Goal: Task Accomplishment & Management: Manage account settings

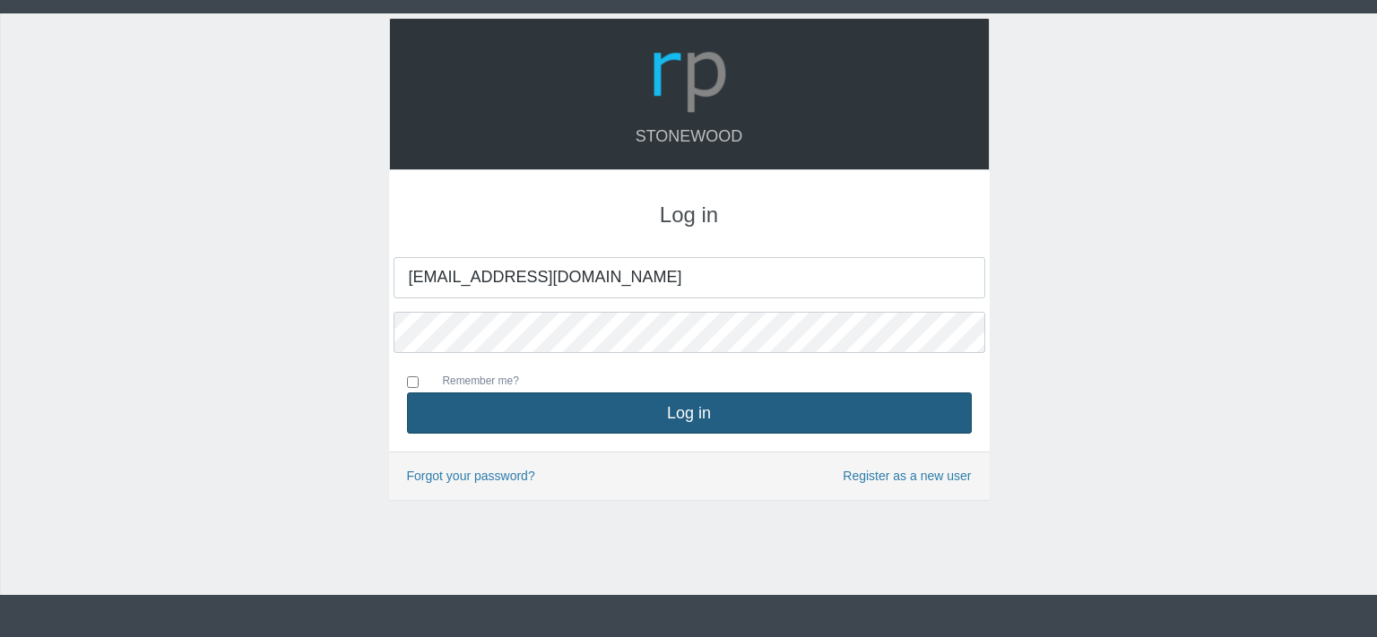
type input "[EMAIL_ADDRESS][DOMAIN_NAME]"
click at [662, 415] on button "Log in" at bounding box center [689, 413] width 565 height 41
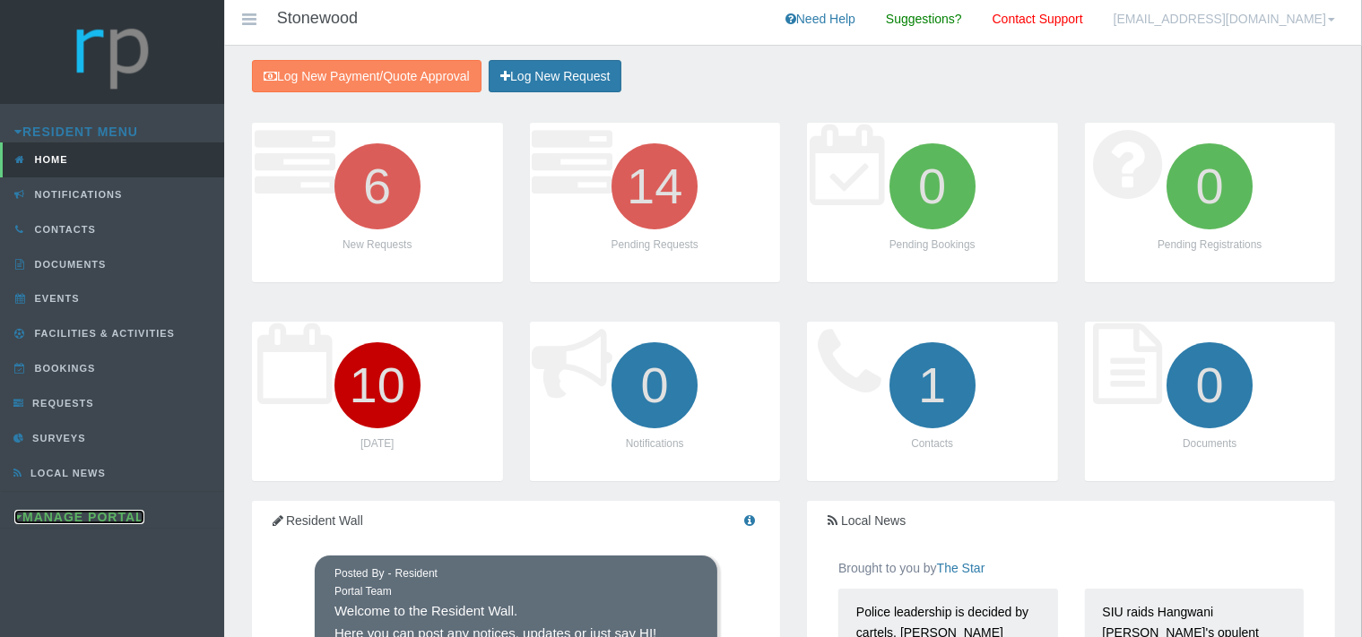
click at [72, 510] on link "Manage Portal" at bounding box center [79, 517] width 130 height 14
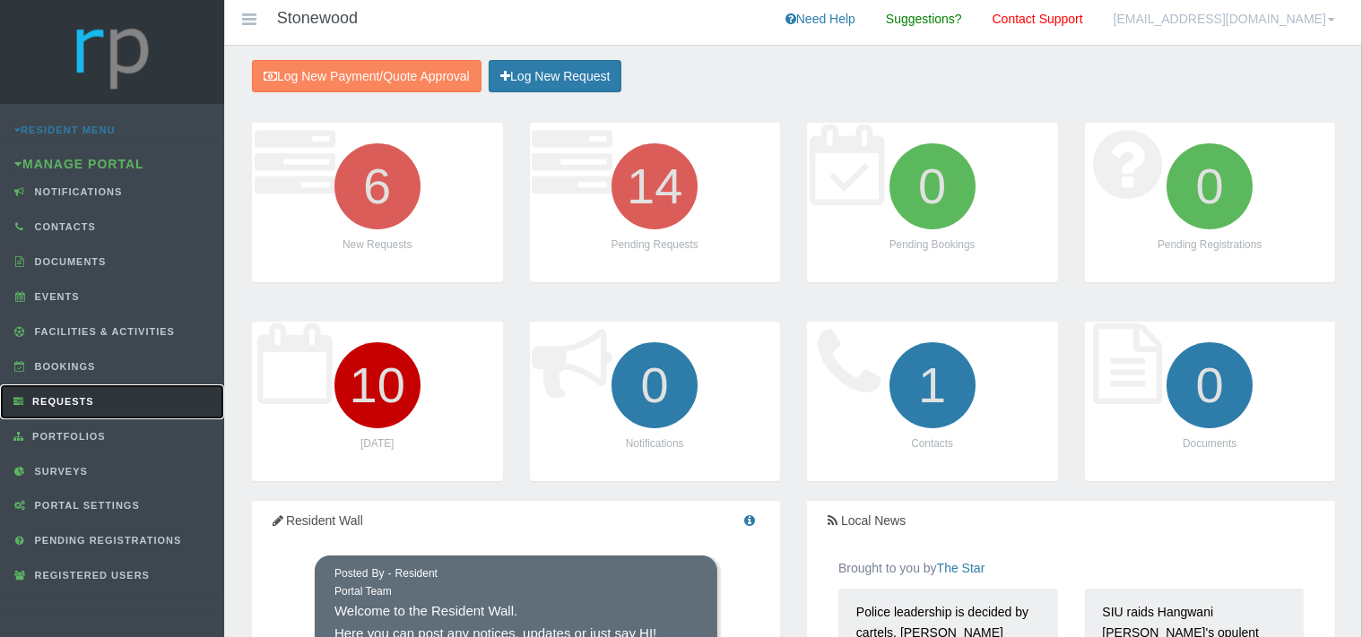
click at [65, 396] on span "Requests" at bounding box center [61, 401] width 66 height 11
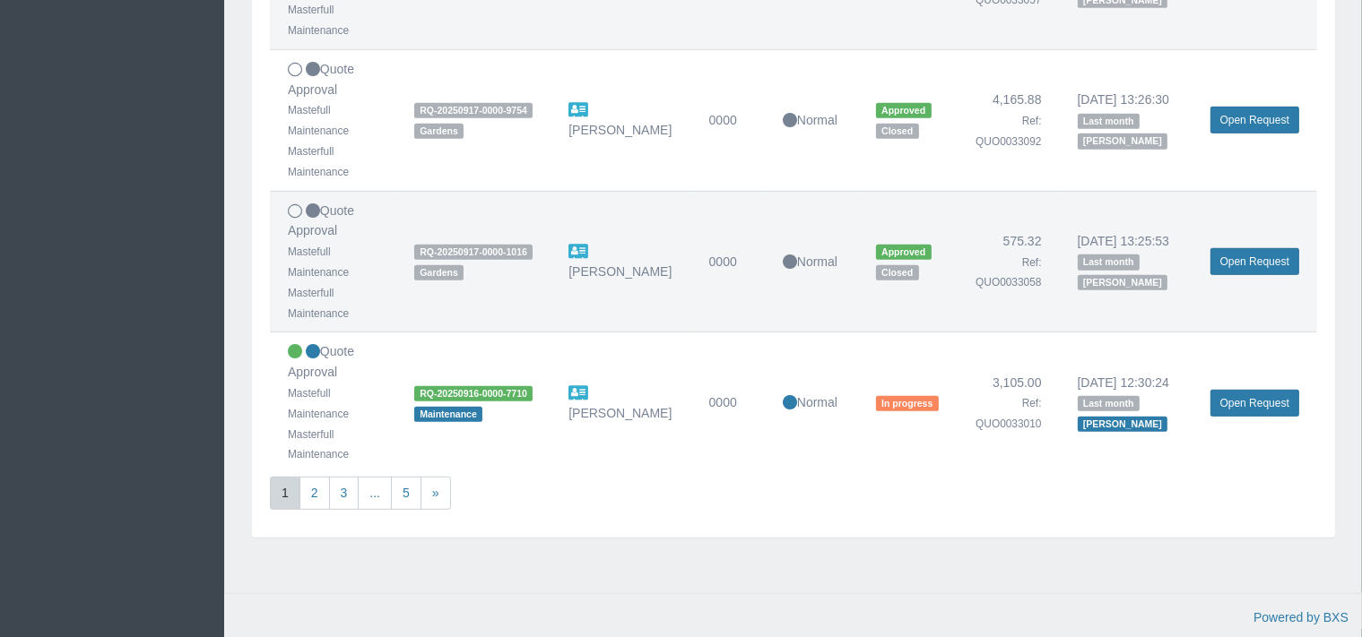
scroll to position [1230, 0]
click at [320, 509] on link "2" at bounding box center [314, 492] width 30 height 33
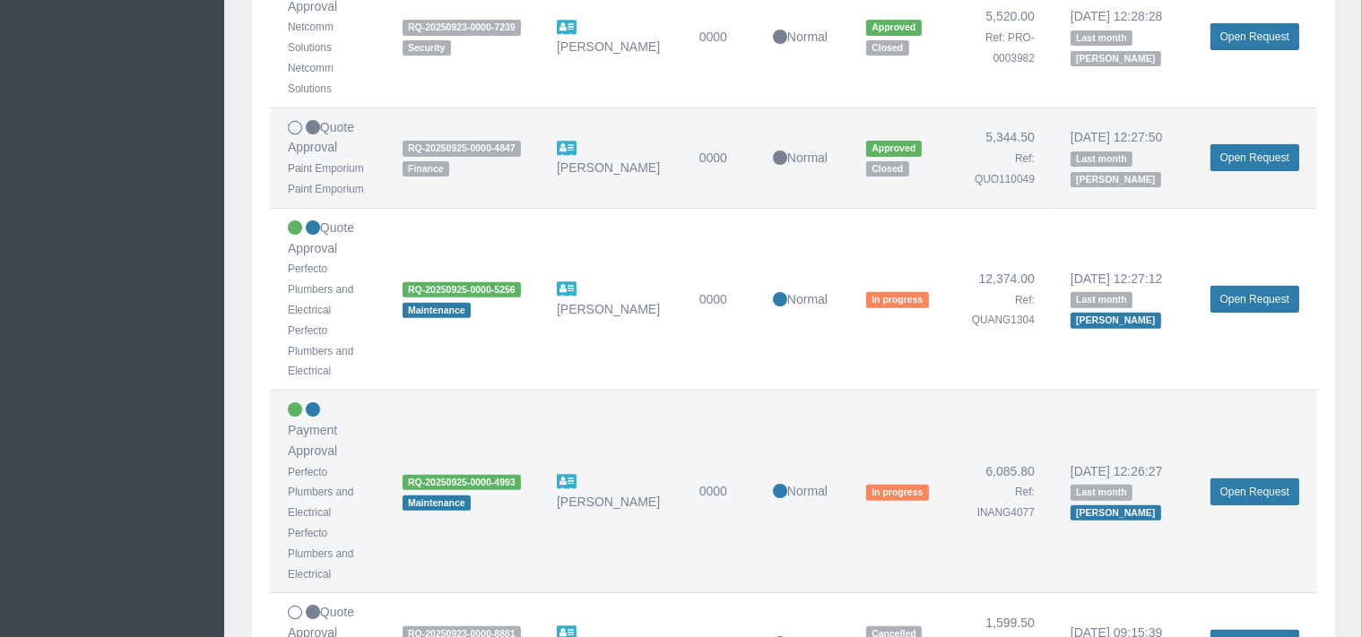
scroll to position [663, 0]
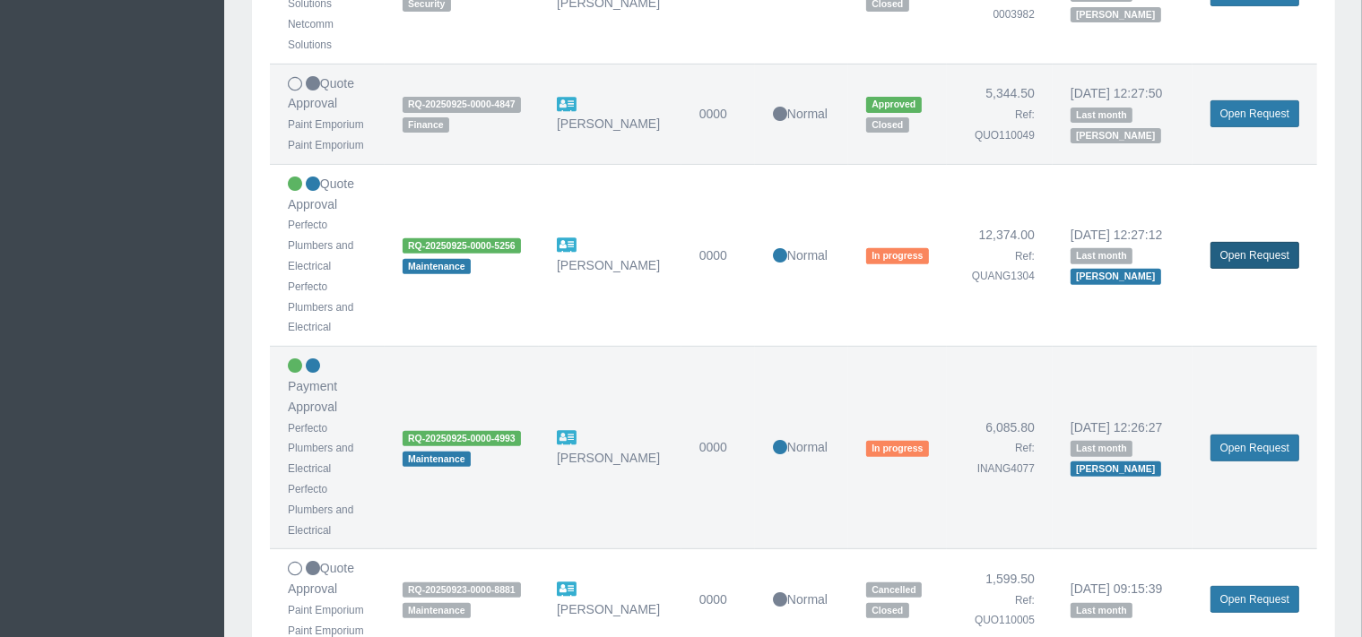
click at [1232, 255] on link "Open Request" at bounding box center [1254, 255] width 89 height 27
click at [1232, 254] on link "Open Request" at bounding box center [1254, 255] width 89 height 27
click at [1239, 255] on link "Open Request" at bounding box center [1254, 255] width 89 height 27
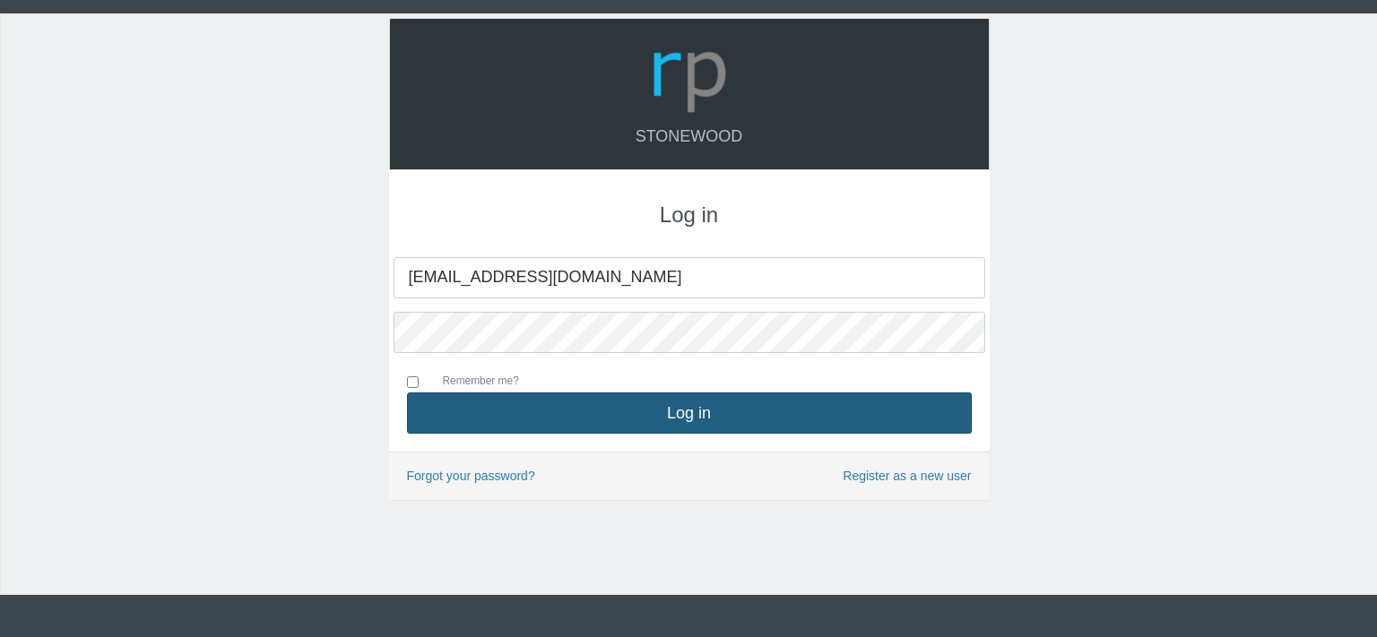
type input "[EMAIL_ADDRESS][DOMAIN_NAME]"
click at [676, 424] on button "Log in" at bounding box center [689, 413] width 565 height 41
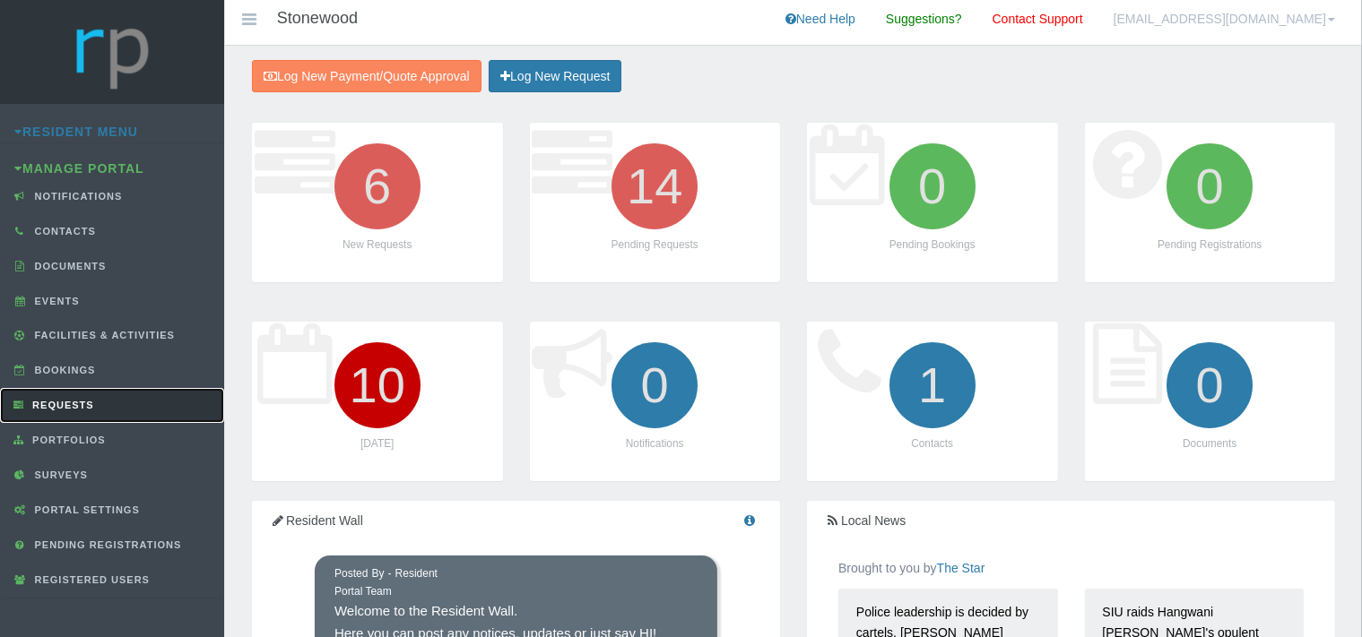
click at [81, 400] on span "Requests" at bounding box center [61, 405] width 66 height 11
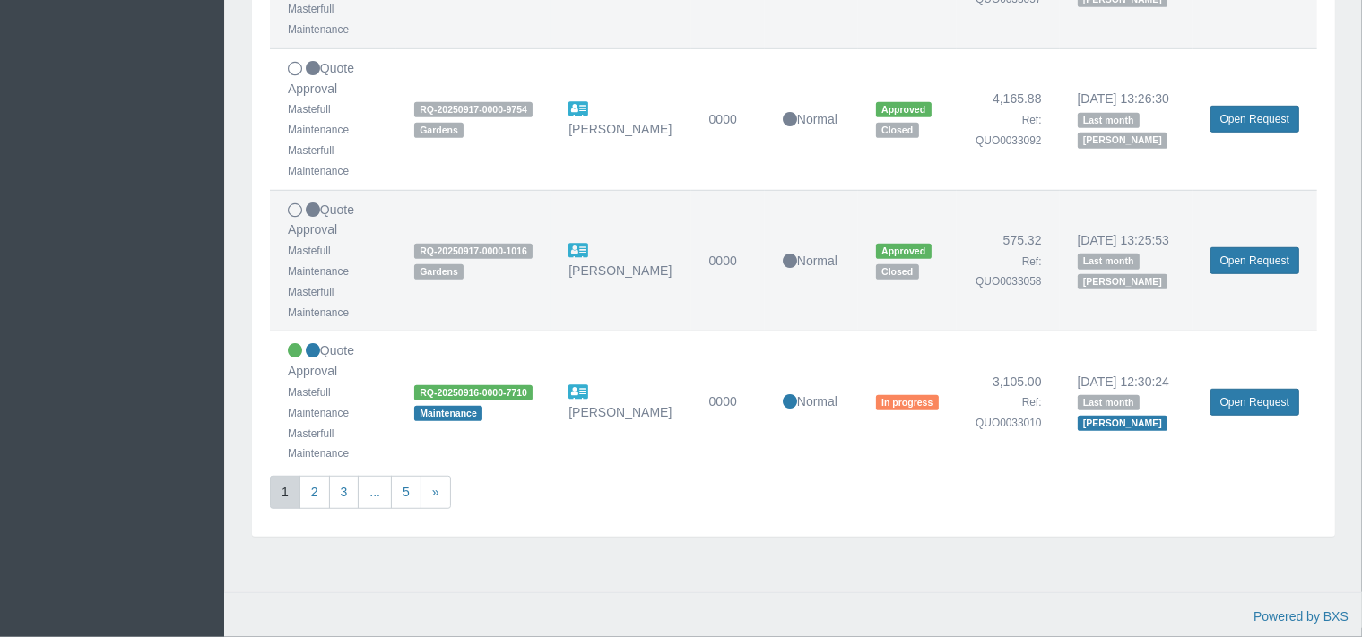
scroll to position [1259, 0]
click at [315, 492] on link "2" at bounding box center [314, 492] width 30 height 33
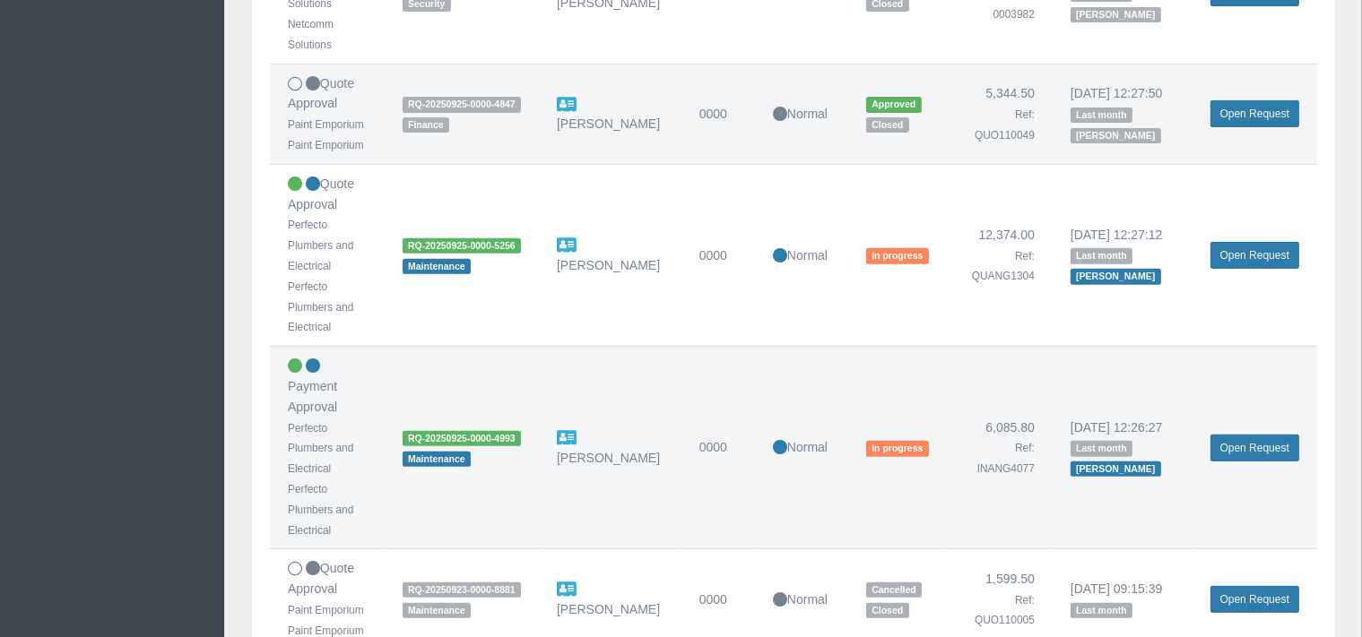
scroll to position [757, 0]
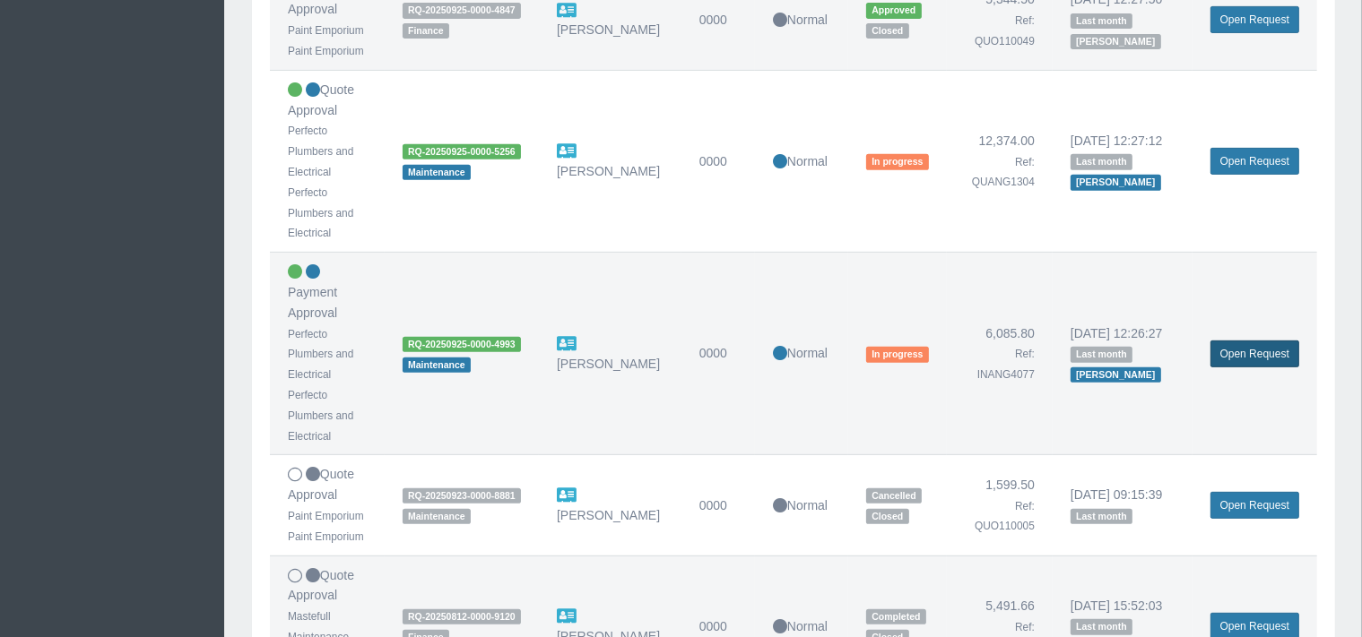
click at [1232, 355] on link "Open Request" at bounding box center [1254, 354] width 89 height 27
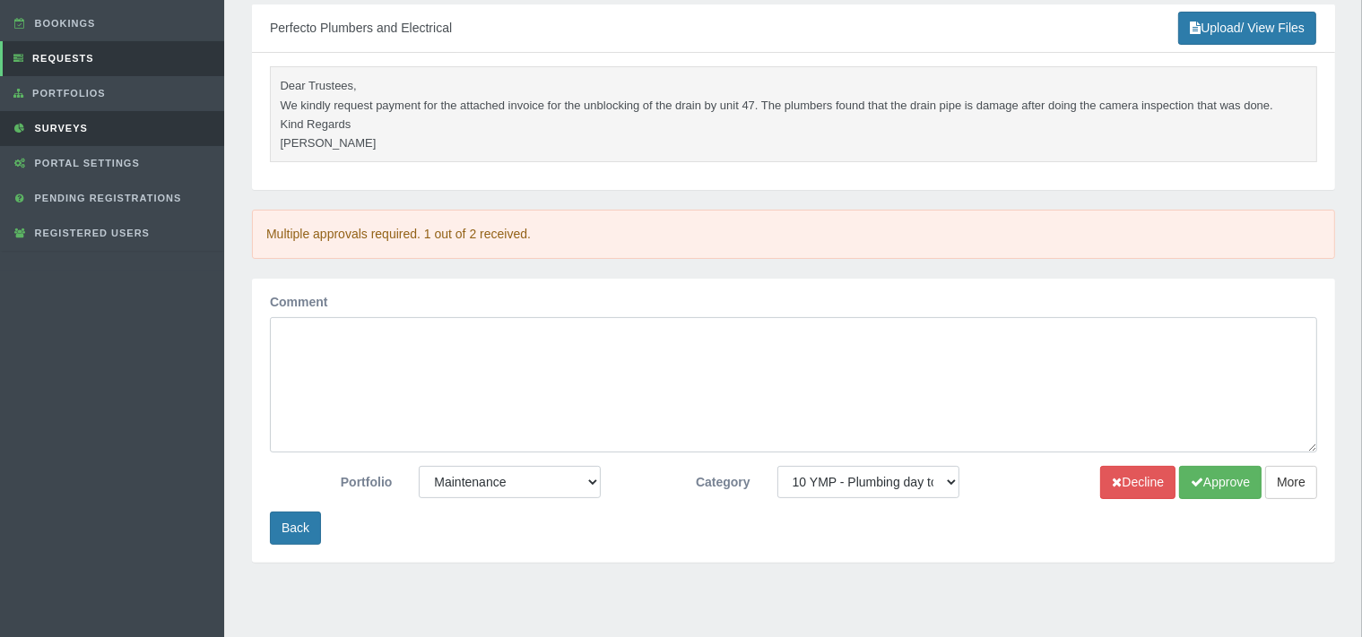
scroll to position [311, 0]
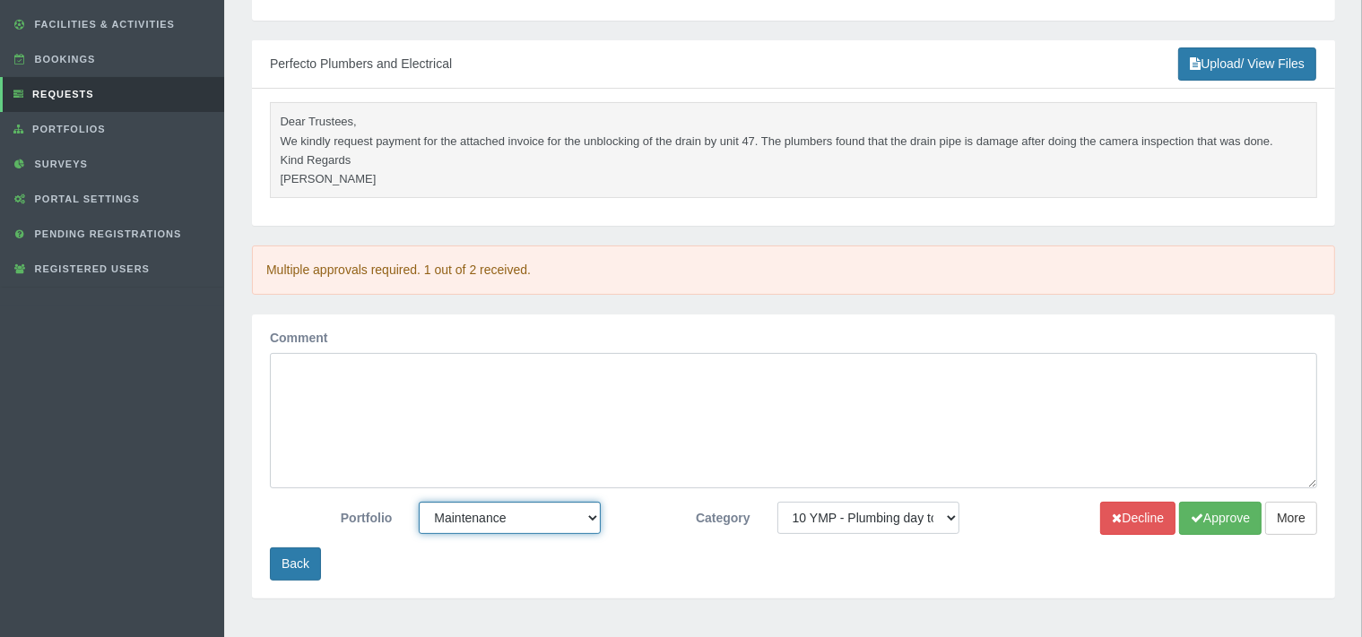
click at [419, 502] on select "-- None -- Chairperson Communication Estate Manager Finance Gardens Maintenance…" at bounding box center [510, 518] width 182 height 32
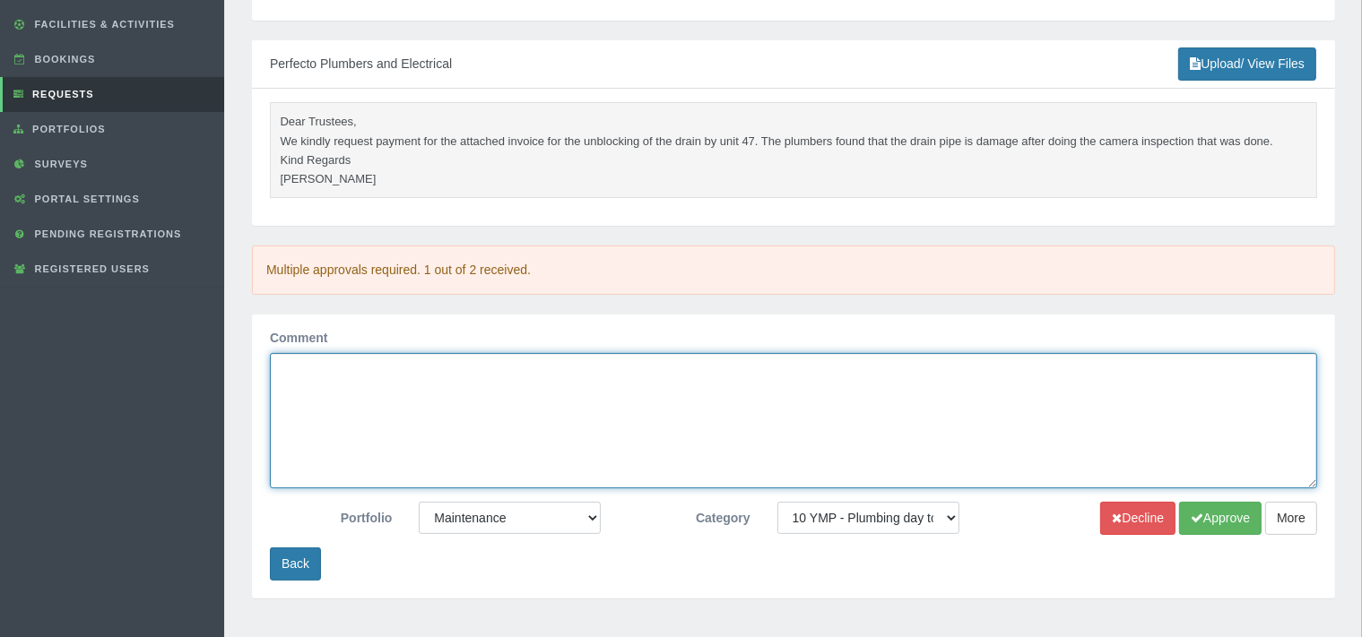
click at [685, 389] on textarea "Comment" at bounding box center [793, 420] width 1047 height 135
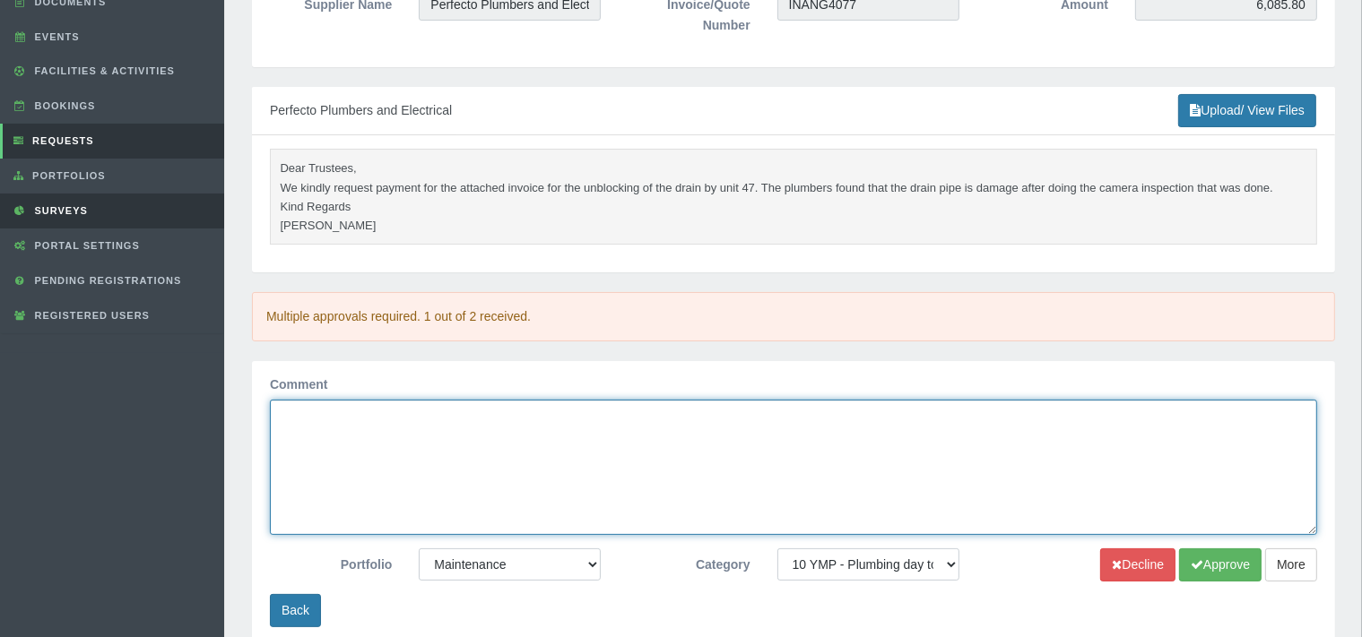
scroll to position [216, 0]
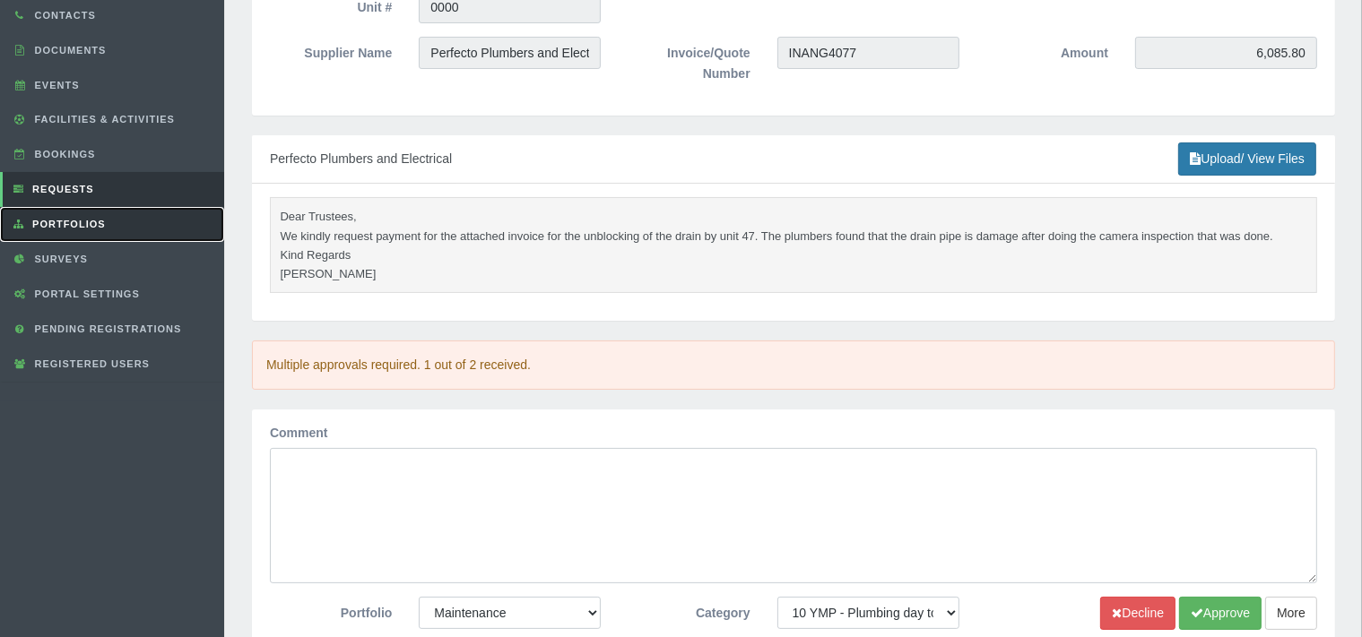
click at [65, 219] on span "Portfolios" at bounding box center [67, 224] width 78 height 11
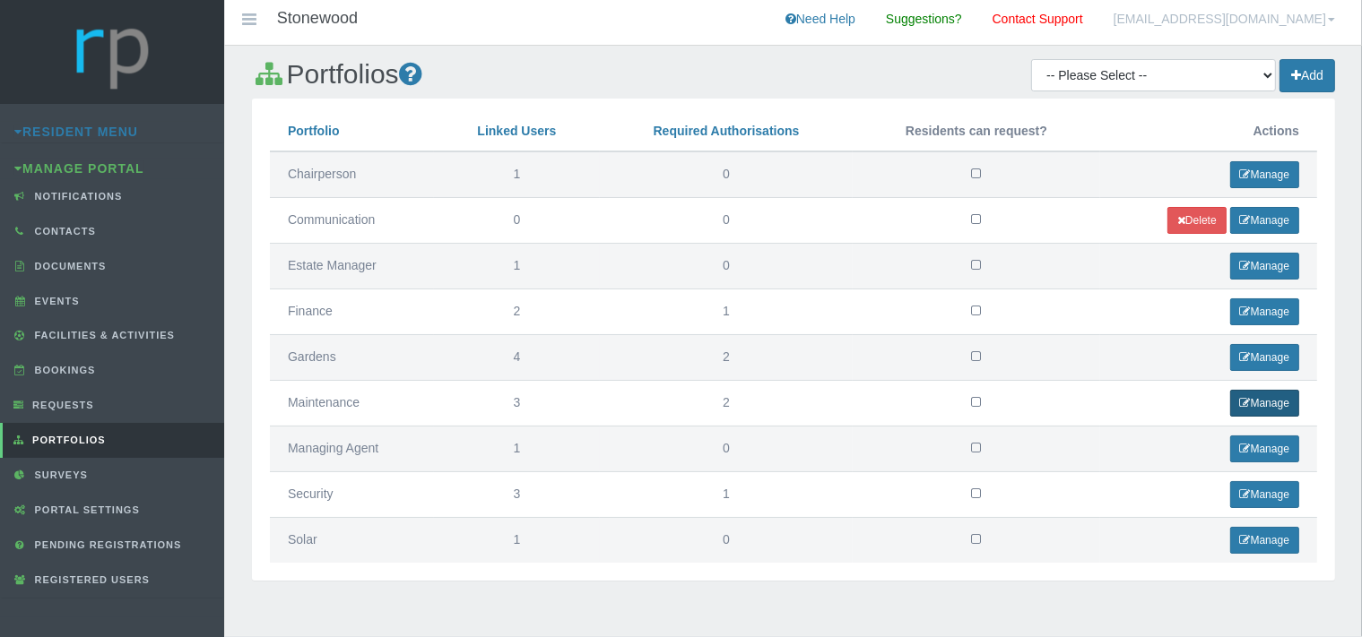
click at [1247, 398] on icon at bounding box center [1245, 403] width 11 height 11
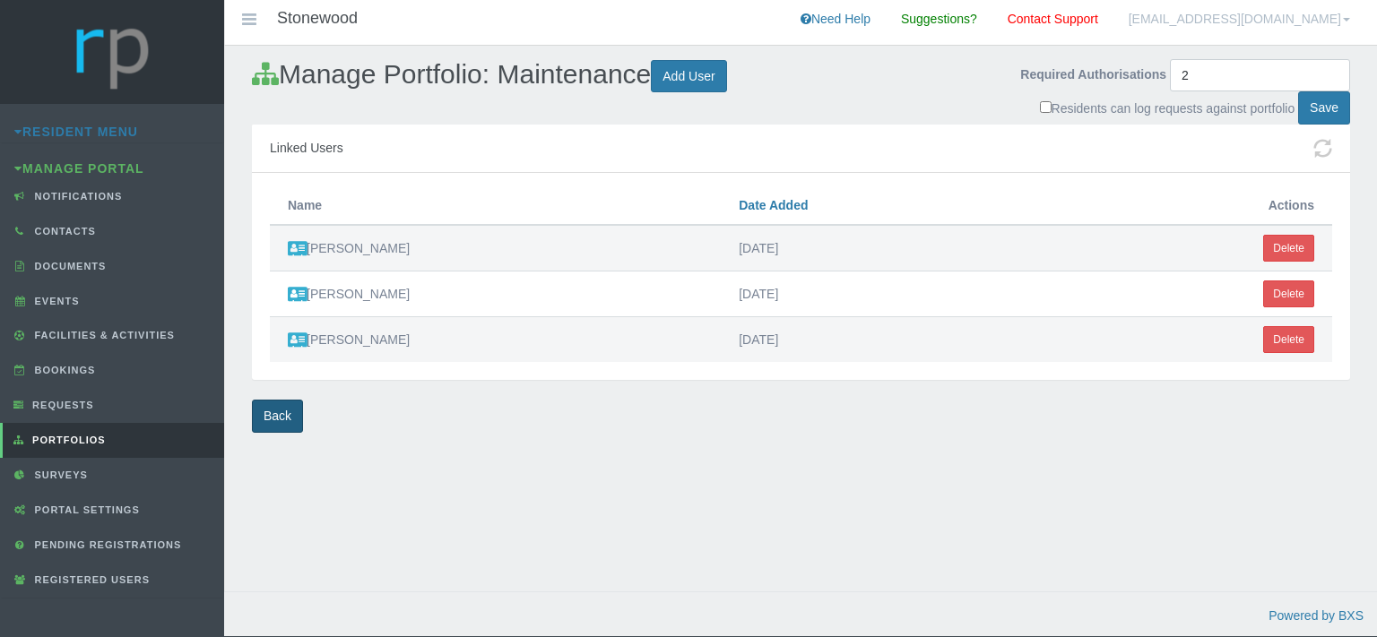
click at [274, 400] on link "Back" at bounding box center [277, 416] width 51 height 33
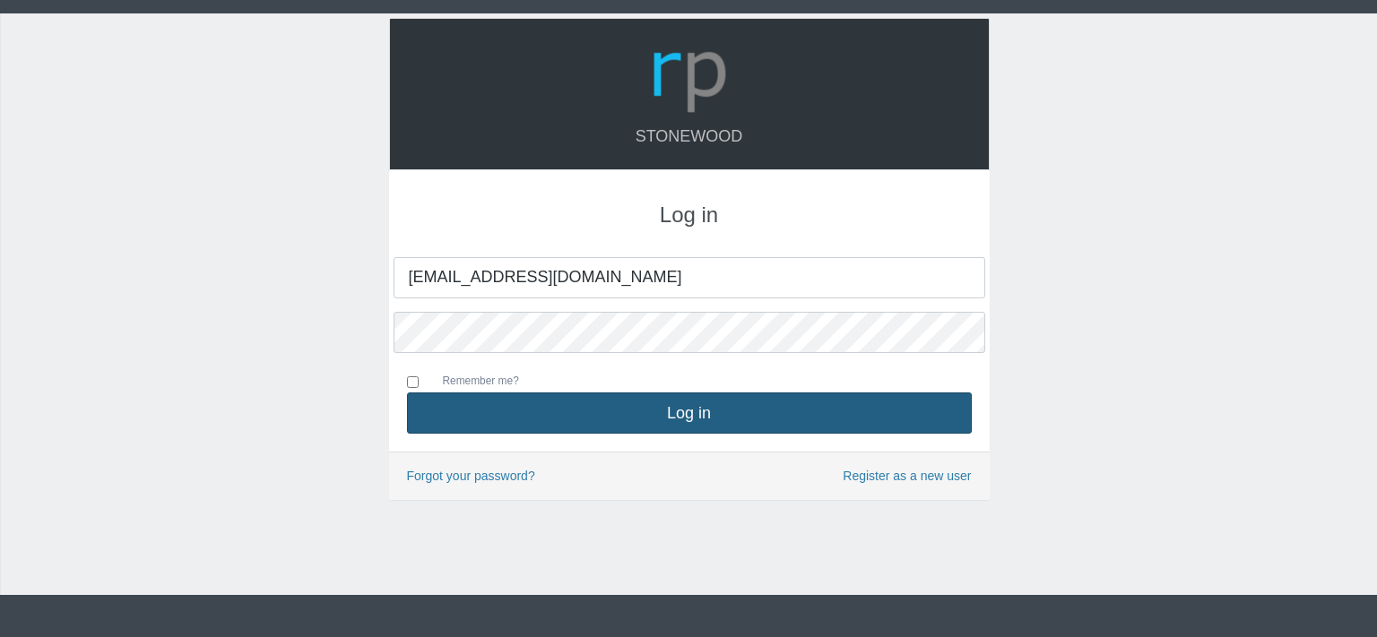
type input "[EMAIL_ADDRESS][DOMAIN_NAME]"
click at [689, 402] on button "Log in" at bounding box center [689, 413] width 565 height 41
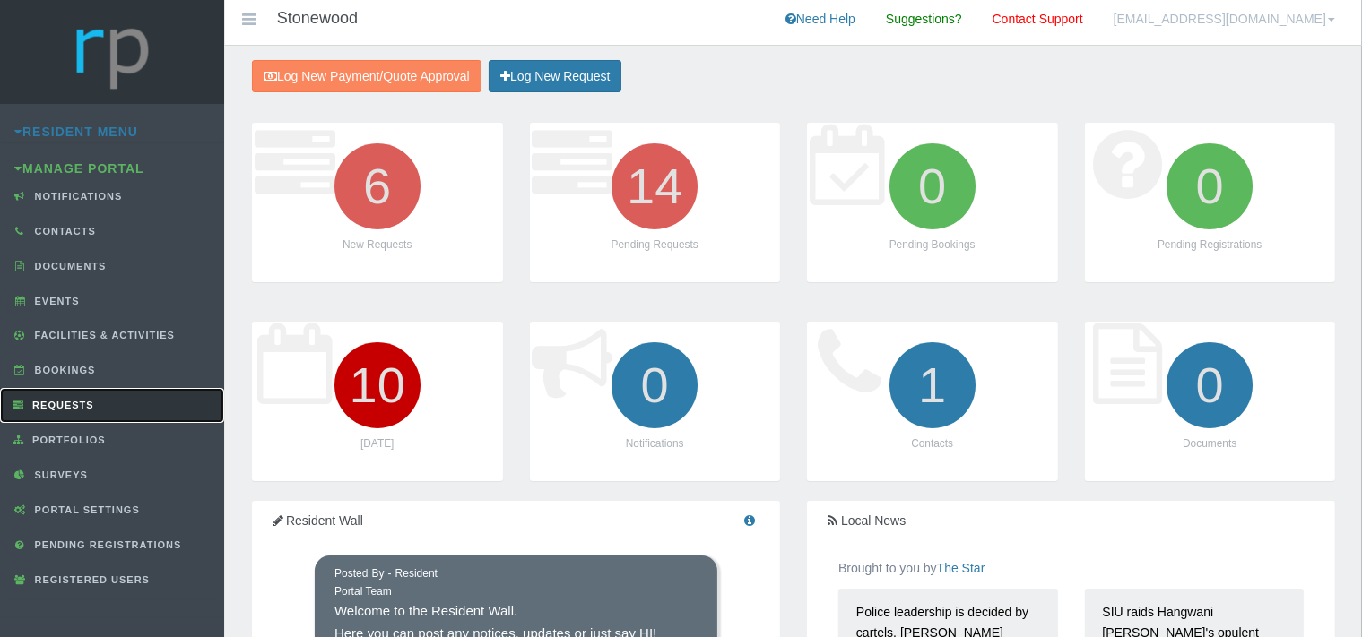
click at [74, 404] on span "Requests" at bounding box center [61, 405] width 66 height 11
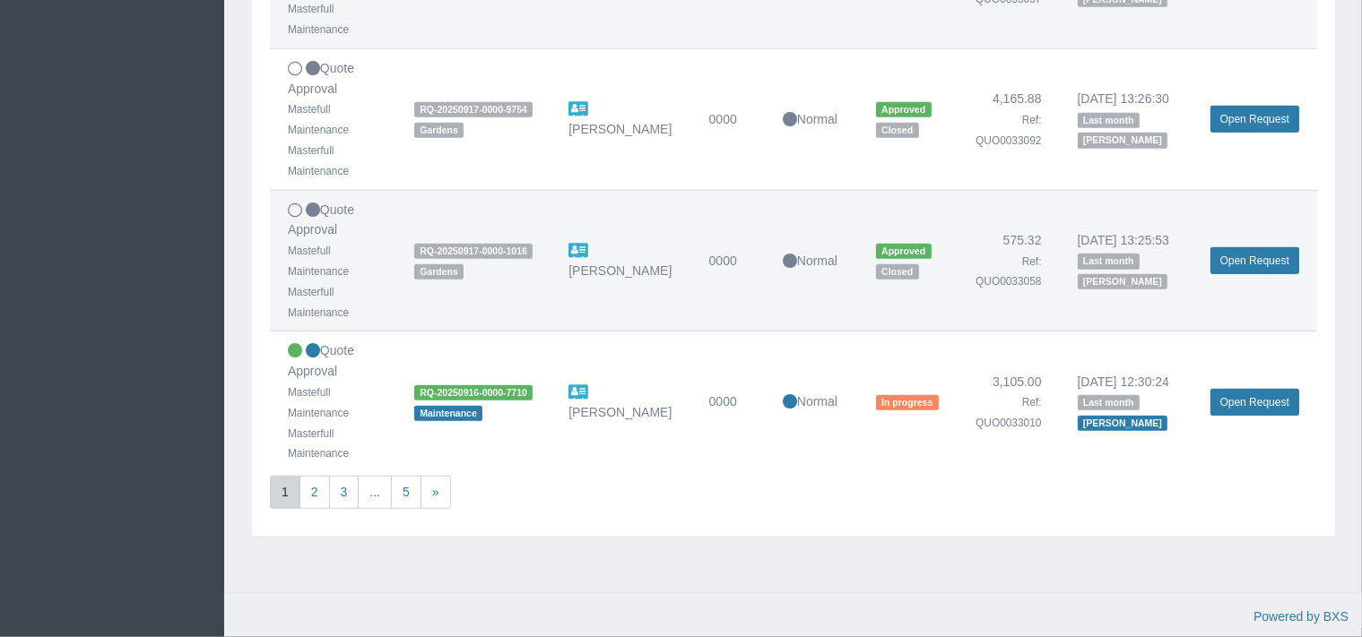
scroll to position [1259, 0]
click at [316, 493] on link "2" at bounding box center [314, 492] width 30 height 33
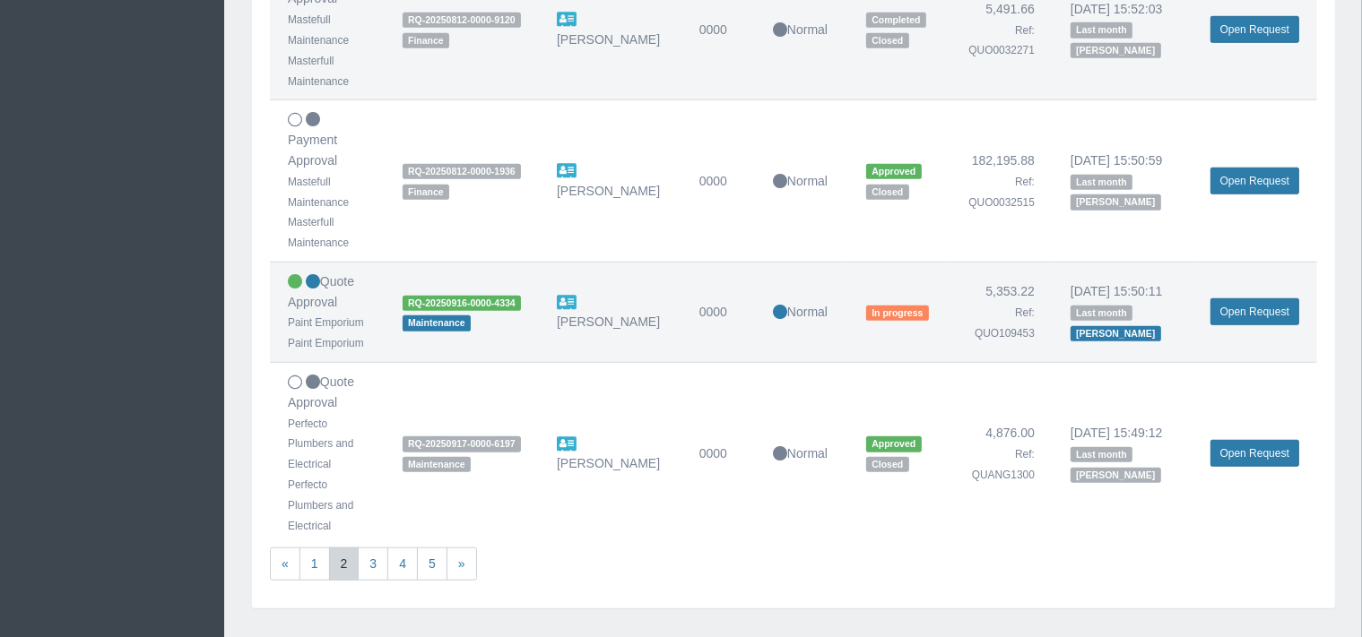
scroll to position [1420, 0]
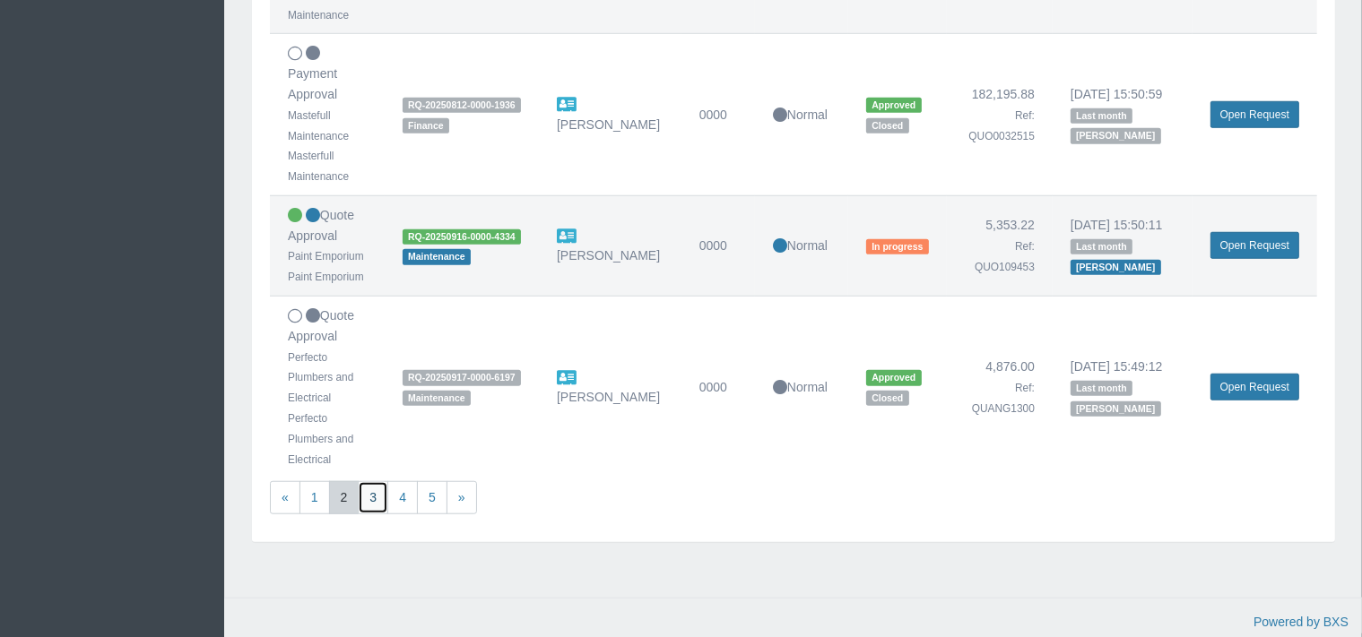
click at [373, 493] on link "3" at bounding box center [373, 497] width 30 height 33
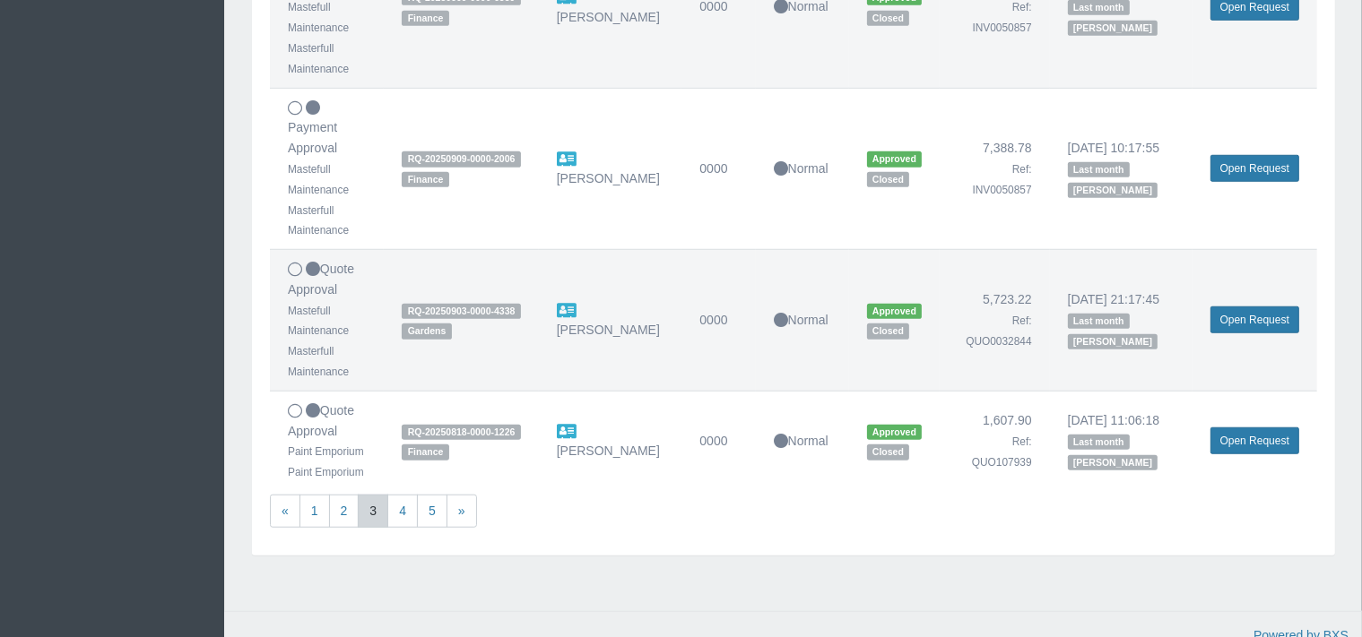
scroll to position [1361, 0]
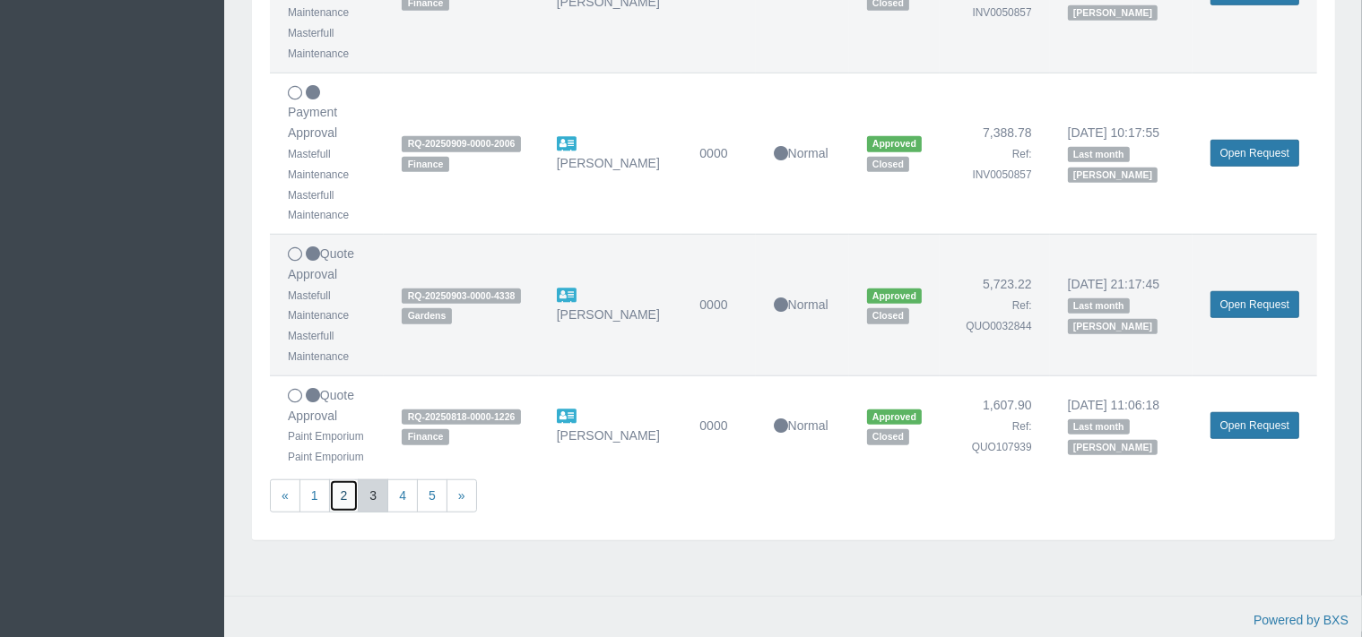
click at [350, 495] on link "2" at bounding box center [344, 496] width 30 height 33
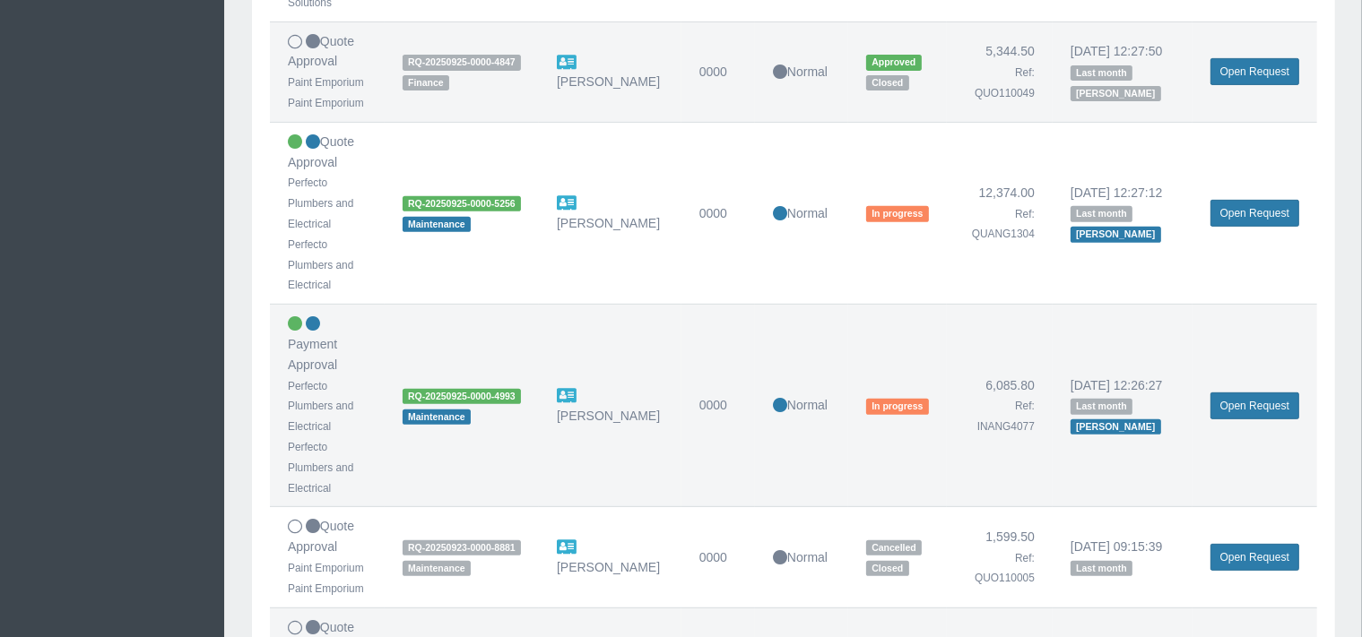
scroll to position [663, 0]
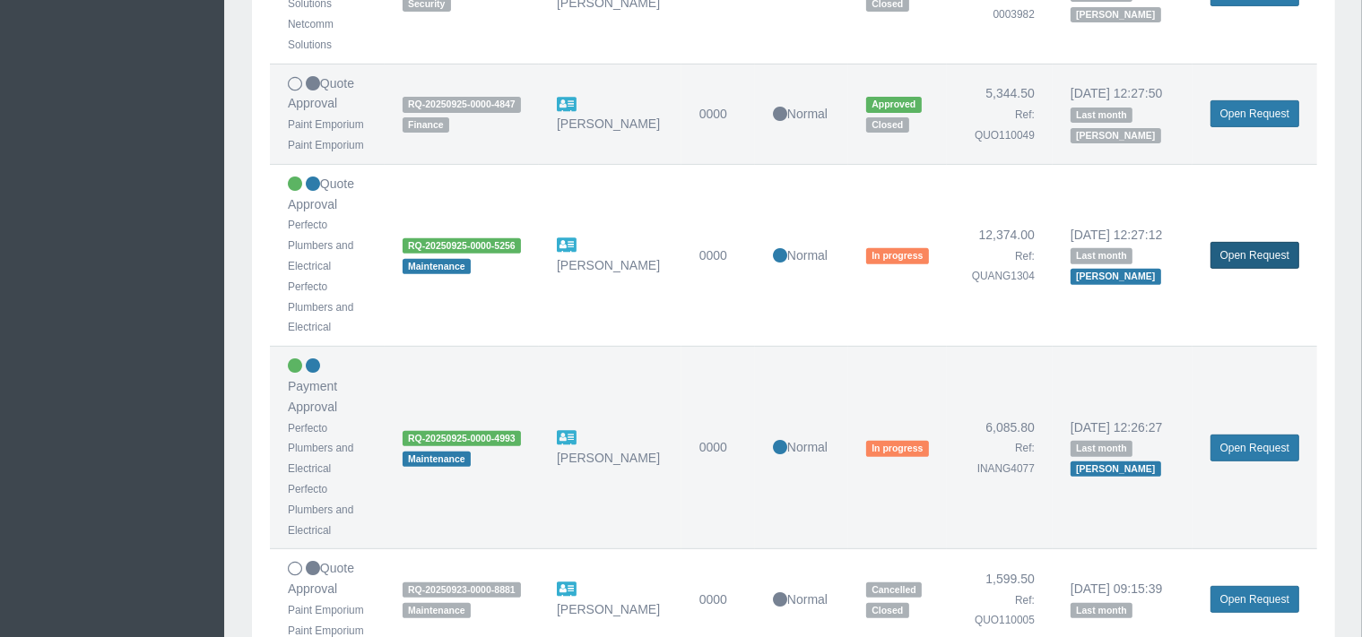
click at [1243, 250] on link "Open Request" at bounding box center [1254, 255] width 89 height 27
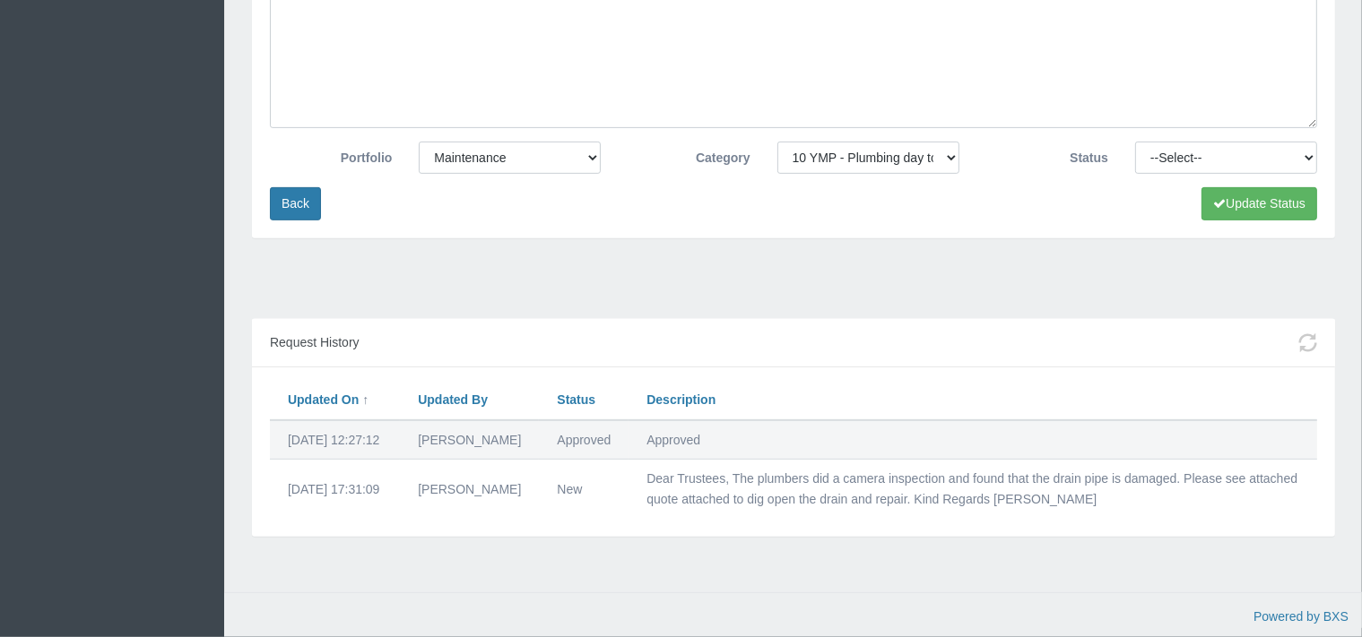
scroll to position [713, 0]
